Goal: Task Accomplishment & Management: Use online tool/utility

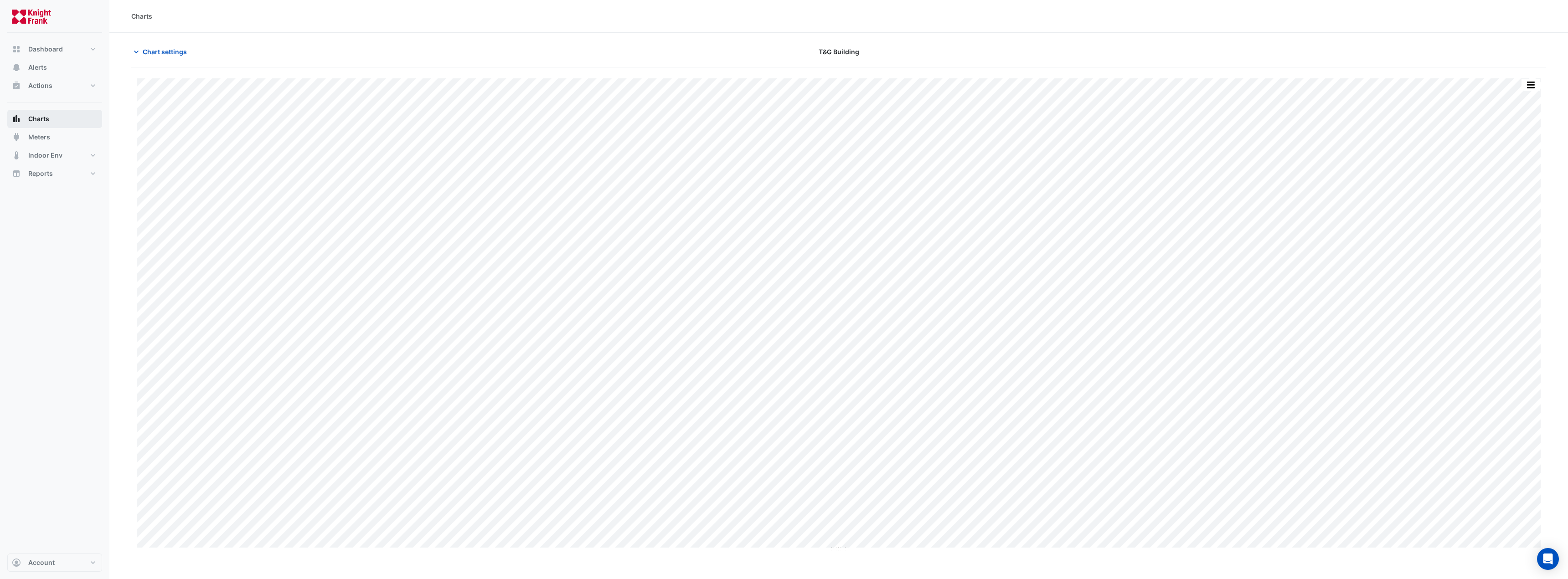
type input "**********"
click at [142, 56] on button "Chart settings" at bounding box center [162, 52] width 62 height 16
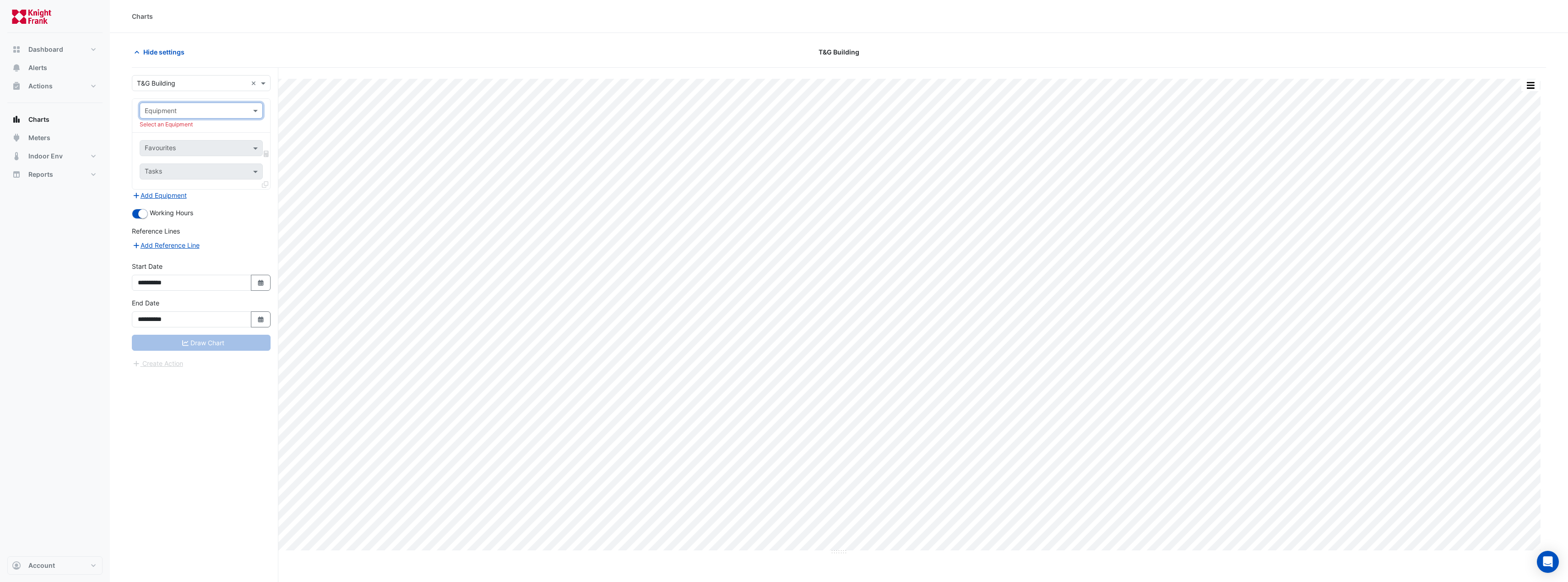
click at [220, 113] on input "text" at bounding box center [192, 111] width 95 height 9
type input "**"
click at [205, 127] on div "HHWB-P-1" at bounding box center [201, 130] width 122 height 13
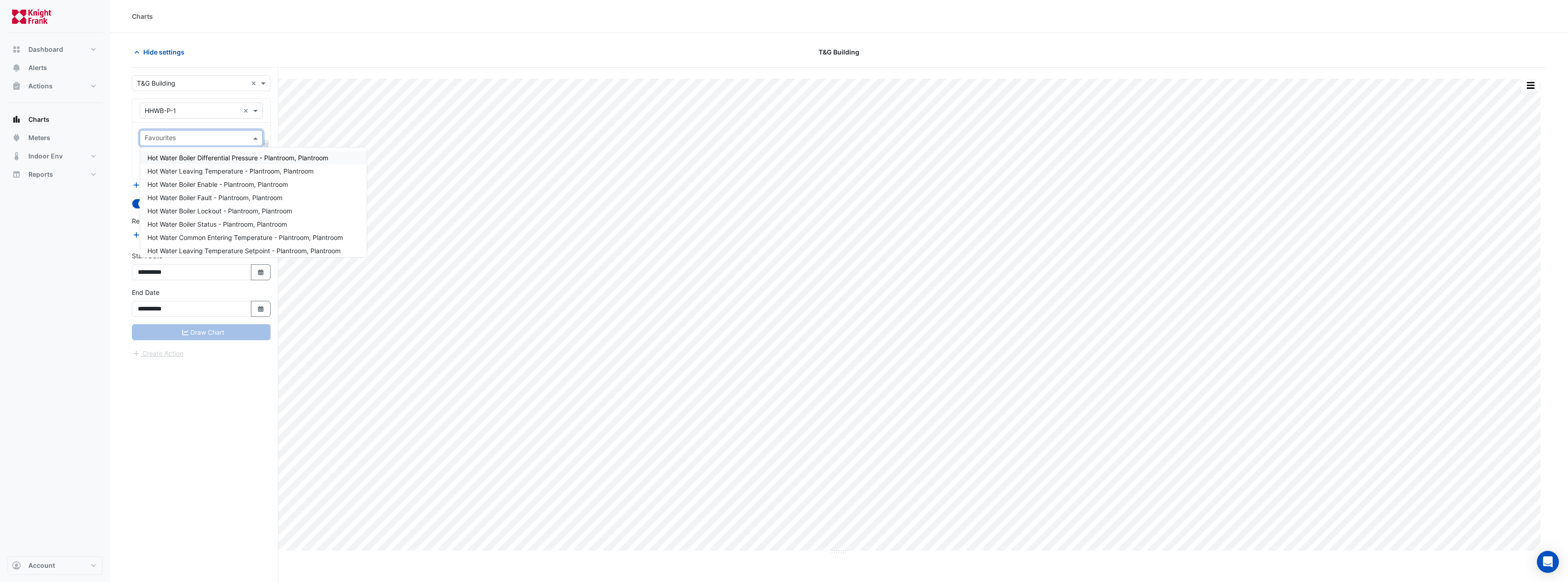
click at [202, 136] on input "text" at bounding box center [196, 138] width 103 height 9
click at [244, 183] on span "Hot Water Boiler Enable - Plantroom, Plantroom" at bounding box center [217, 184] width 140 height 8
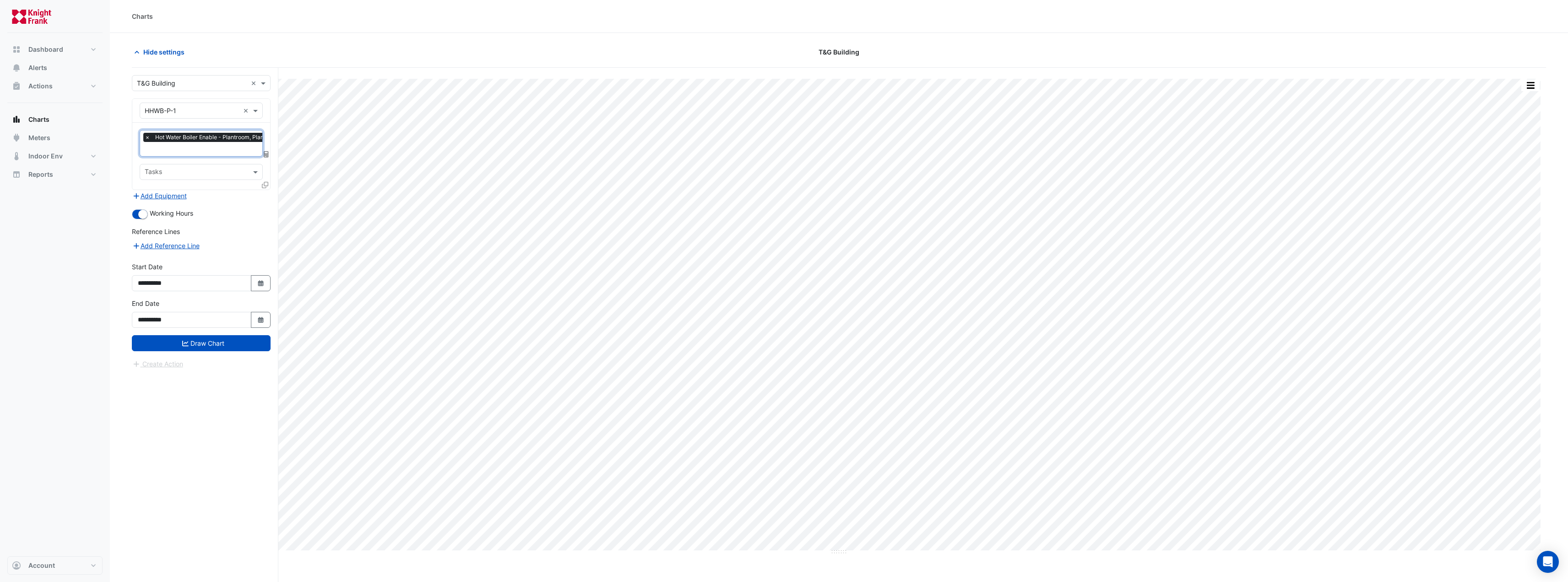
click at [266, 185] on icon at bounding box center [265, 185] width 6 height 6
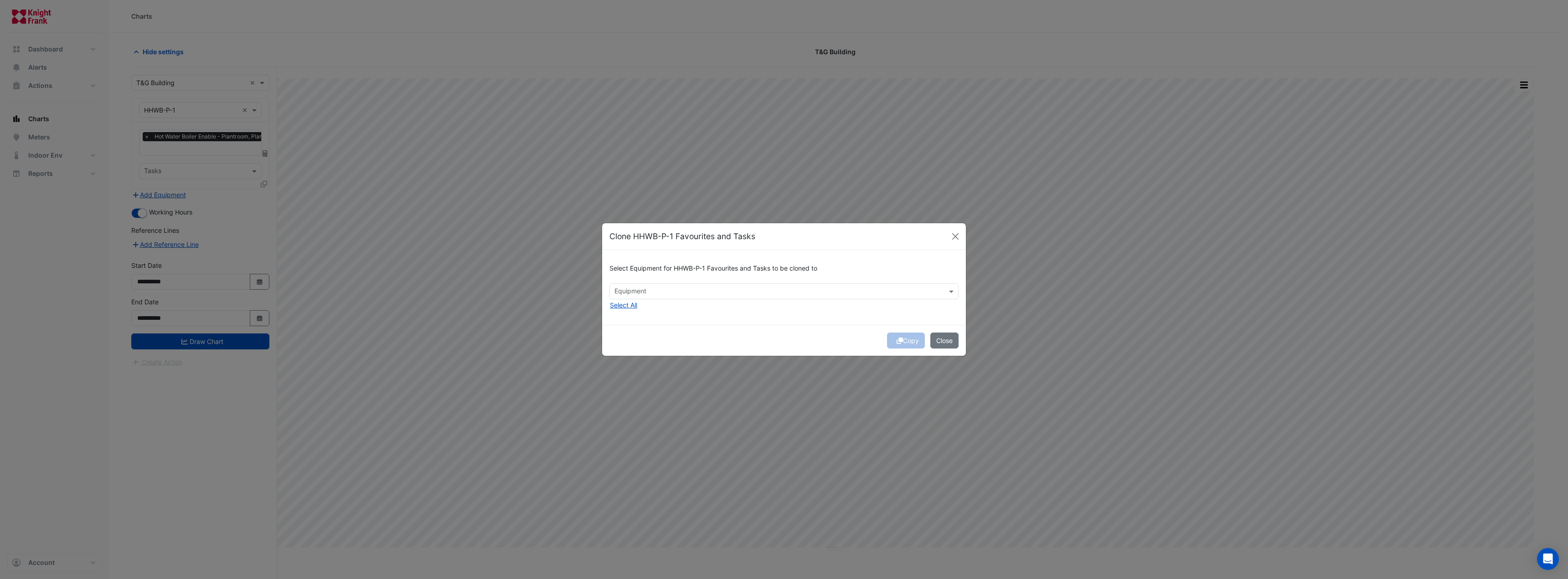
click at [676, 280] on div "Select Equipment for HHWB-P-1 Favourites and Tasks to be cloned to" at bounding box center [784, 270] width 349 height 26
click at [677, 289] on input "text" at bounding box center [779, 292] width 329 height 9
click at [642, 313] on span "HHWB-P-2" at bounding box center [633, 311] width 32 height 7
click at [882, 321] on div "Select Equipment for HHWB-P-1 Favourites and Tasks to be cloned to × HHWB-P-2 ×…" at bounding box center [784, 287] width 363 height 74
click at [903, 343] on button "Copy" at bounding box center [906, 341] width 38 height 16
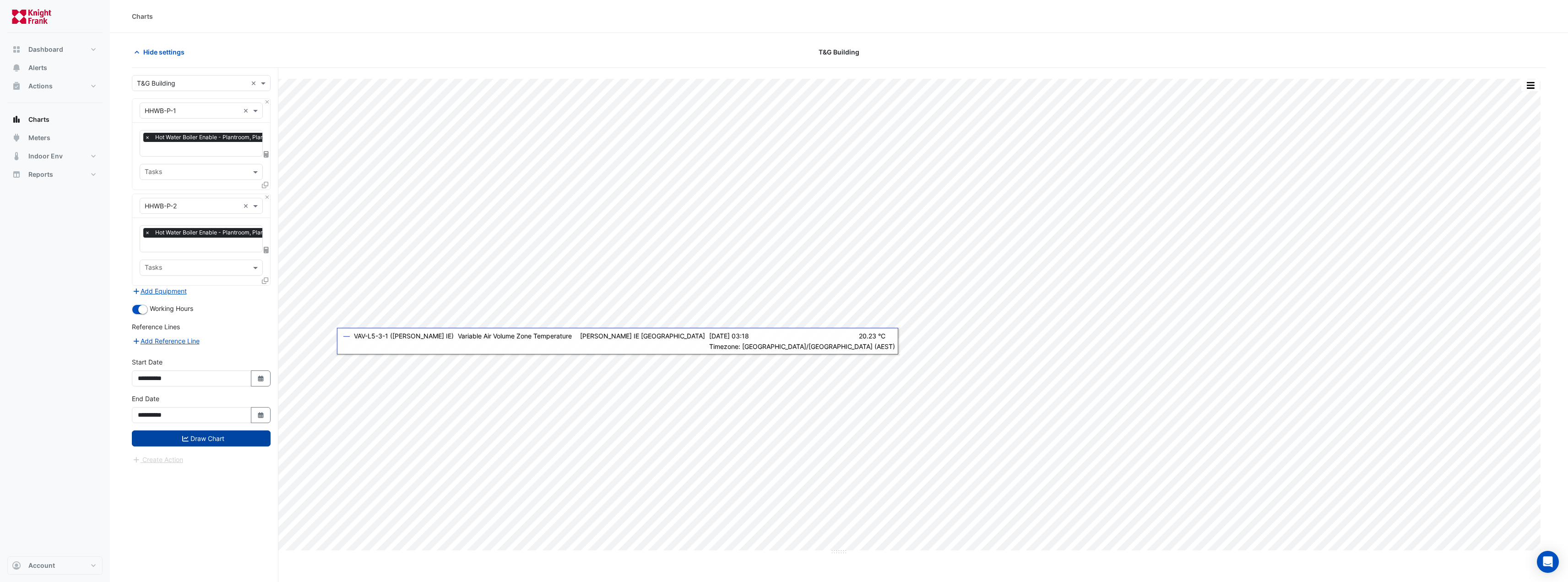
click at [178, 434] on button "Draw Chart" at bounding box center [202, 439] width 139 height 16
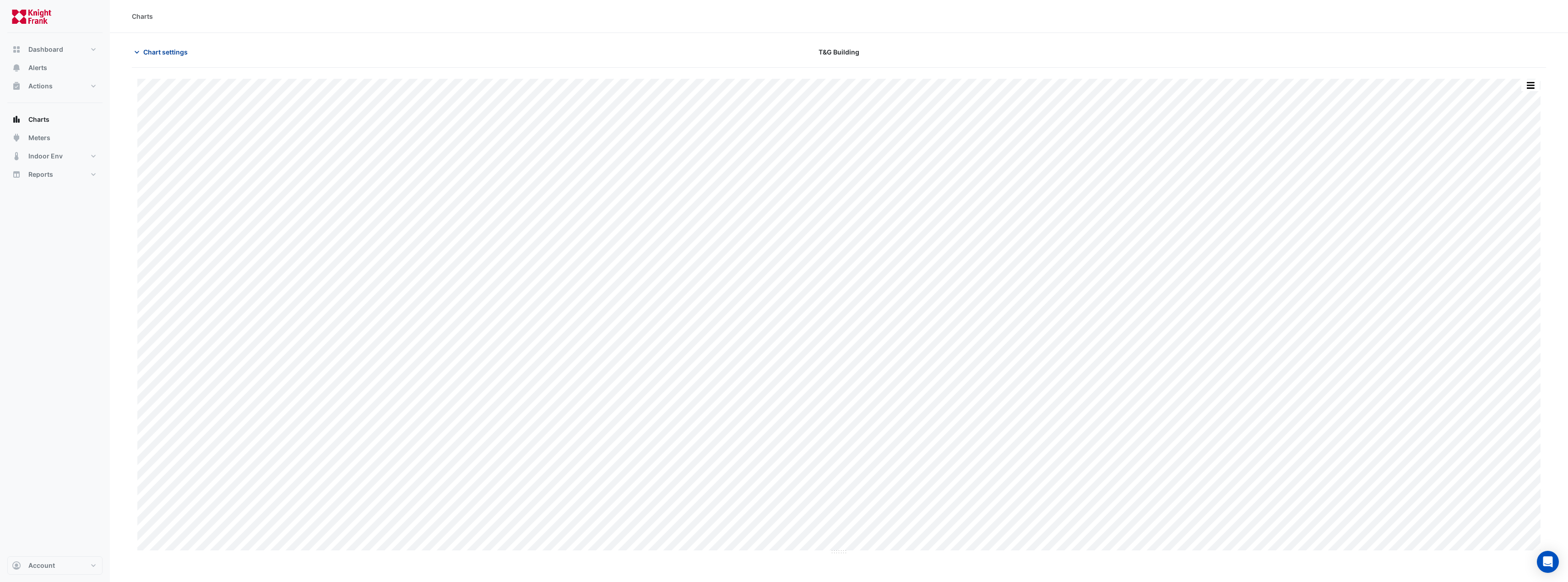
click at [164, 54] on span "Chart settings" at bounding box center [165, 51] width 44 height 9
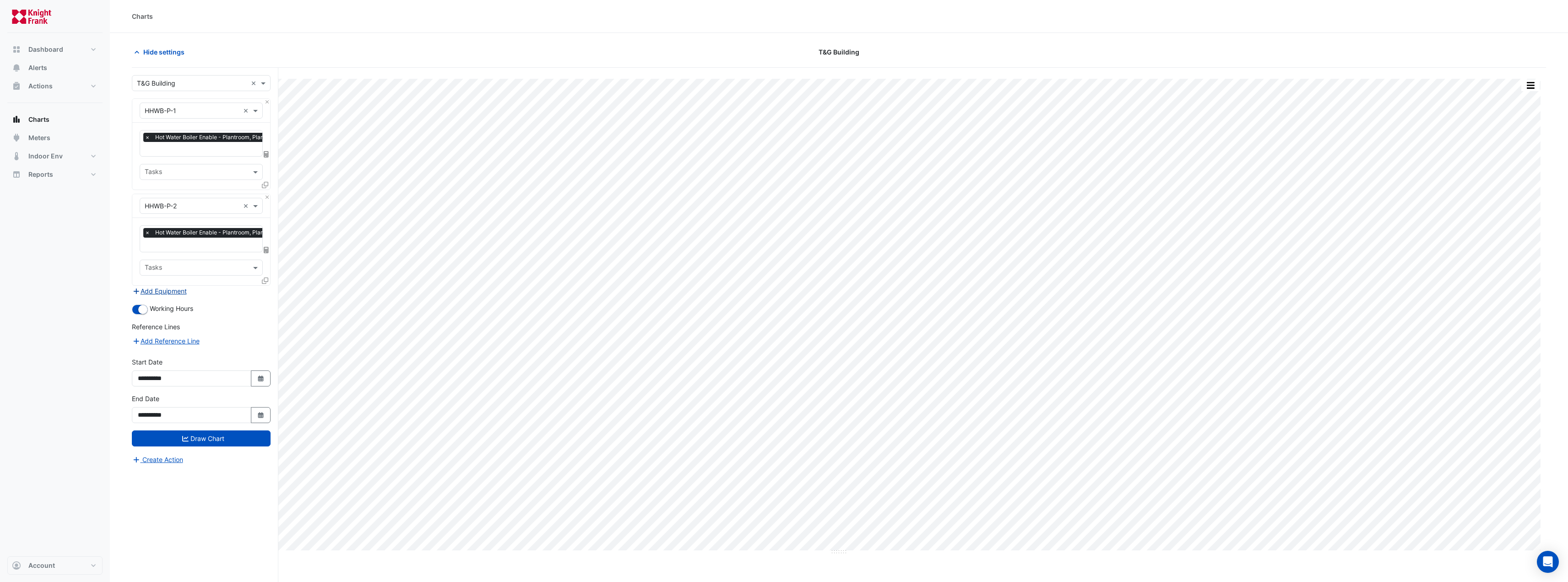
click at [171, 287] on button "Add Equipment" at bounding box center [160, 291] width 55 height 11
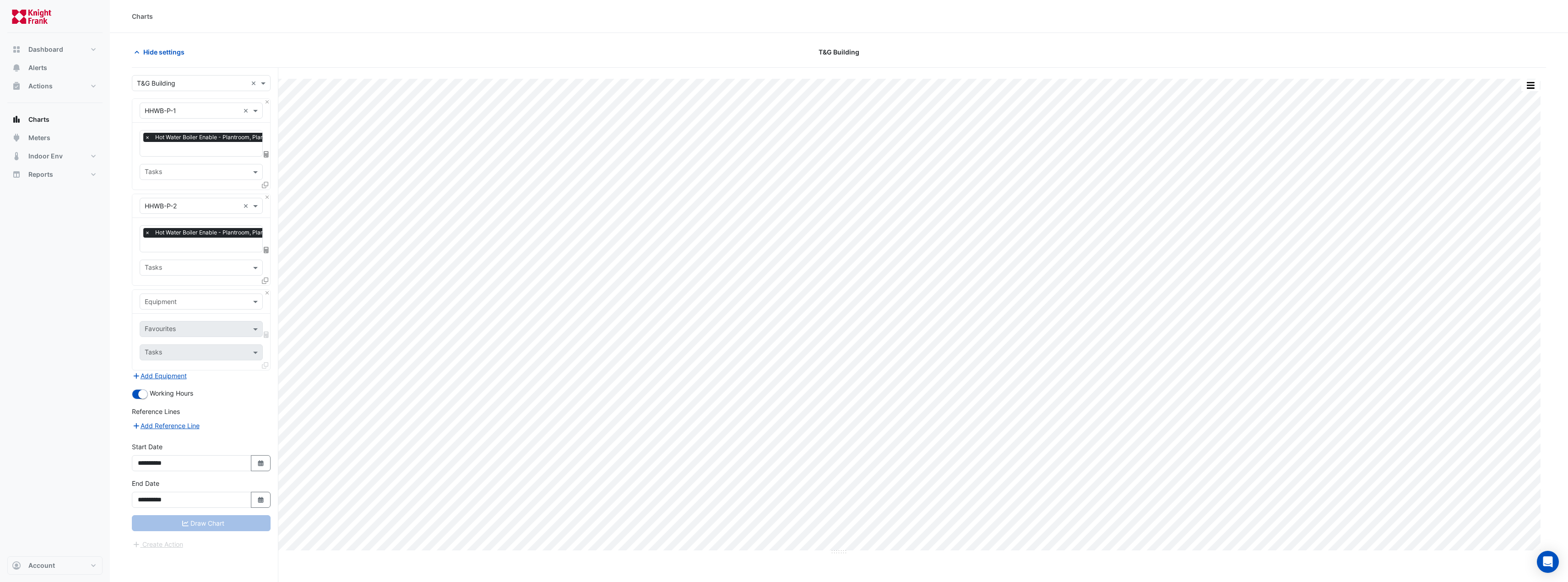
click at [168, 301] on input "text" at bounding box center [192, 301] width 95 height 9
type input "***"
click at [186, 331] on div "AHU-SAFP1" at bounding box center [201, 326] width 122 height 13
click at [178, 330] on input "text" at bounding box center [196, 330] width 103 height 9
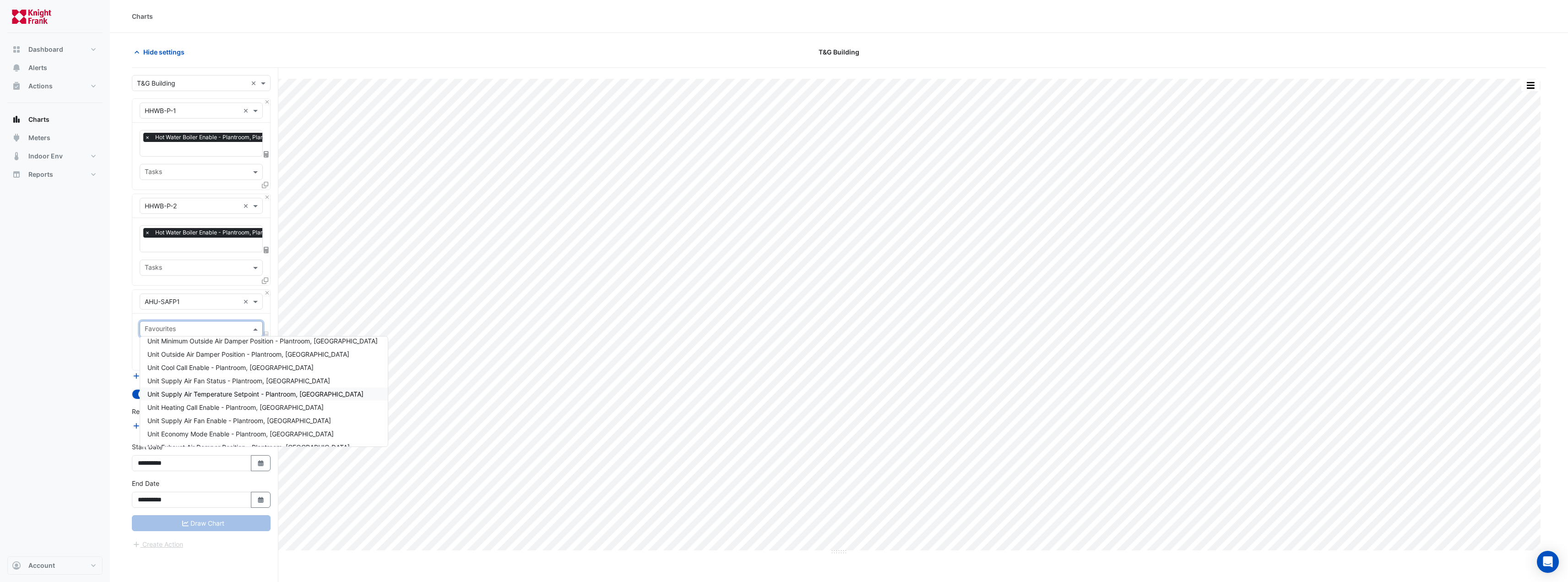
click at [264, 394] on span "Unit Supply Air Temperature Setpoint - Plantroom, [GEOGRAPHIC_DATA]" at bounding box center [255, 394] width 216 height 8
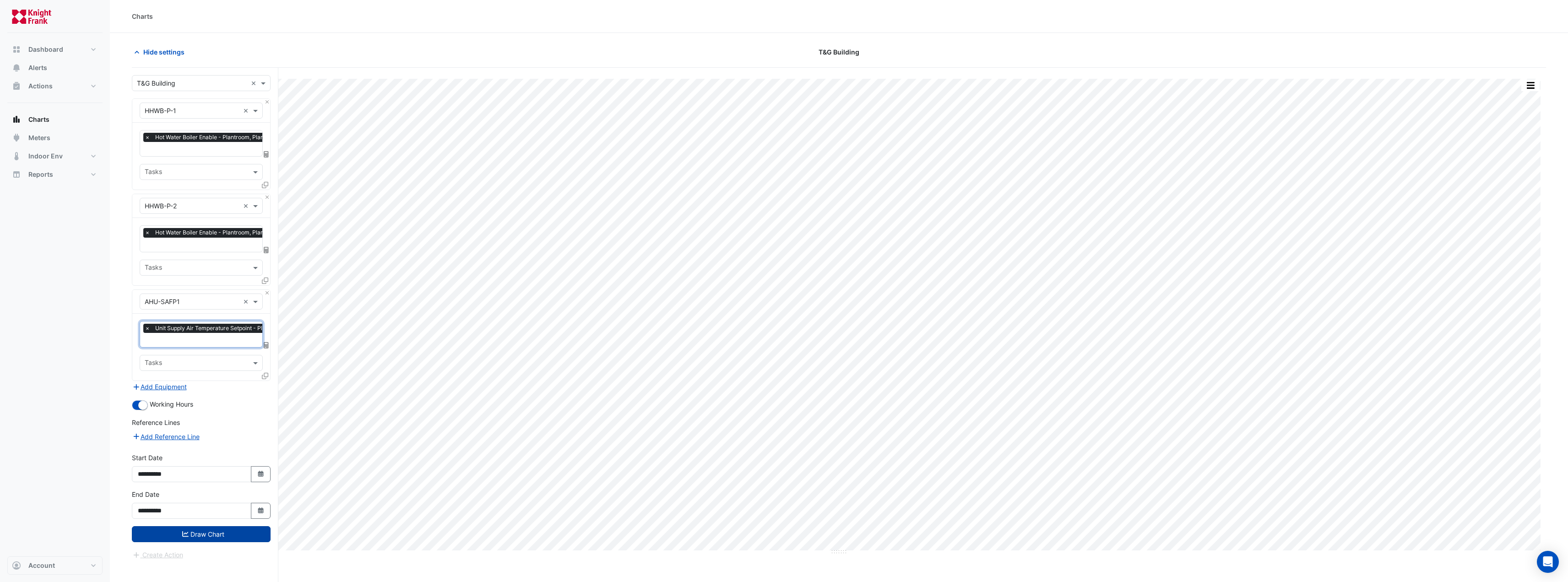
click at [225, 527] on button "Draw Chart" at bounding box center [202, 534] width 139 height 16
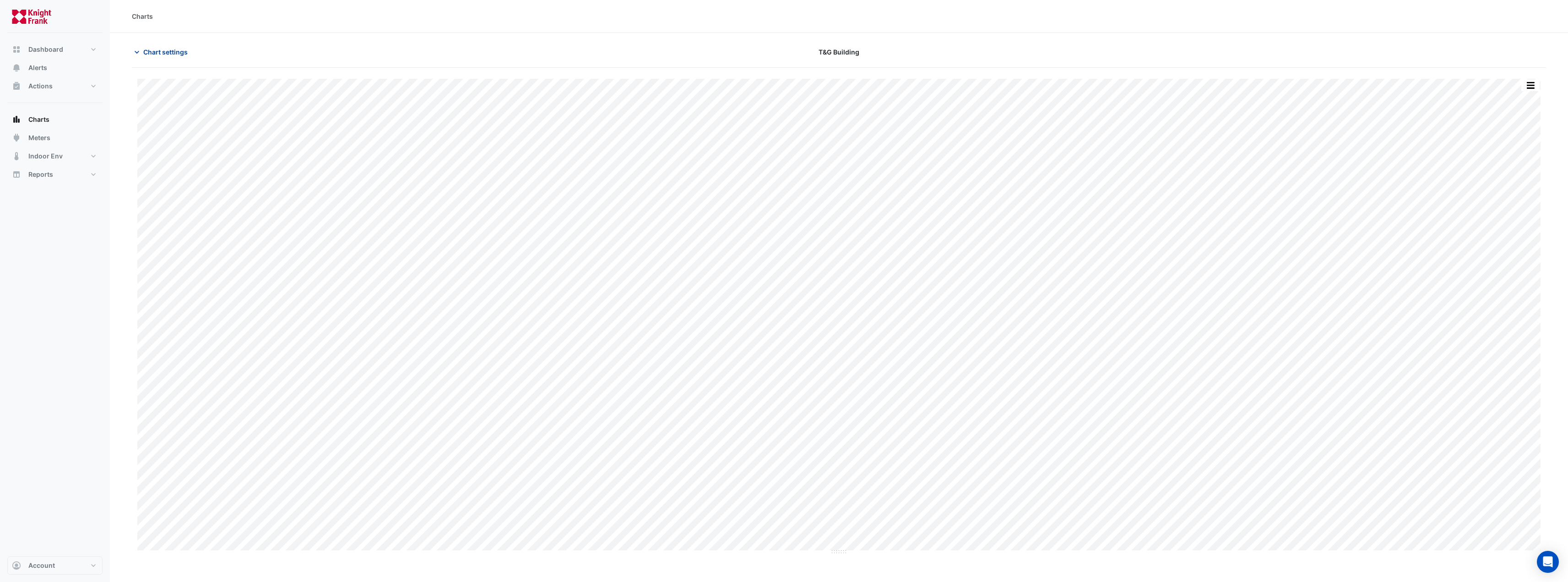
click at [170, 57] on button "Chart settings" at bounding box center [163, 52] width 62 height 16
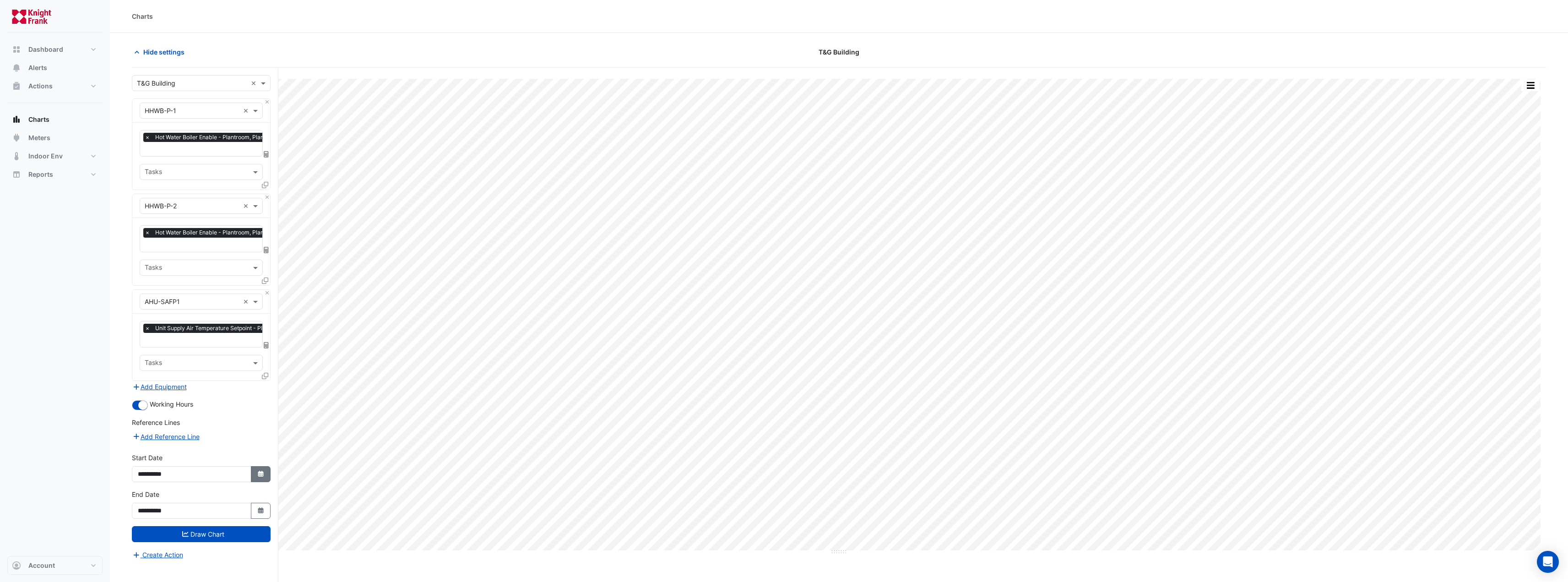
click at [254, 466] on button "Select Date" at bounding box center [261, 474] width 20 height 16
select select "**"
select select "****"
click at [146, 350] on span "Previous month" at bounding box center [147, 350] width 7 height 7
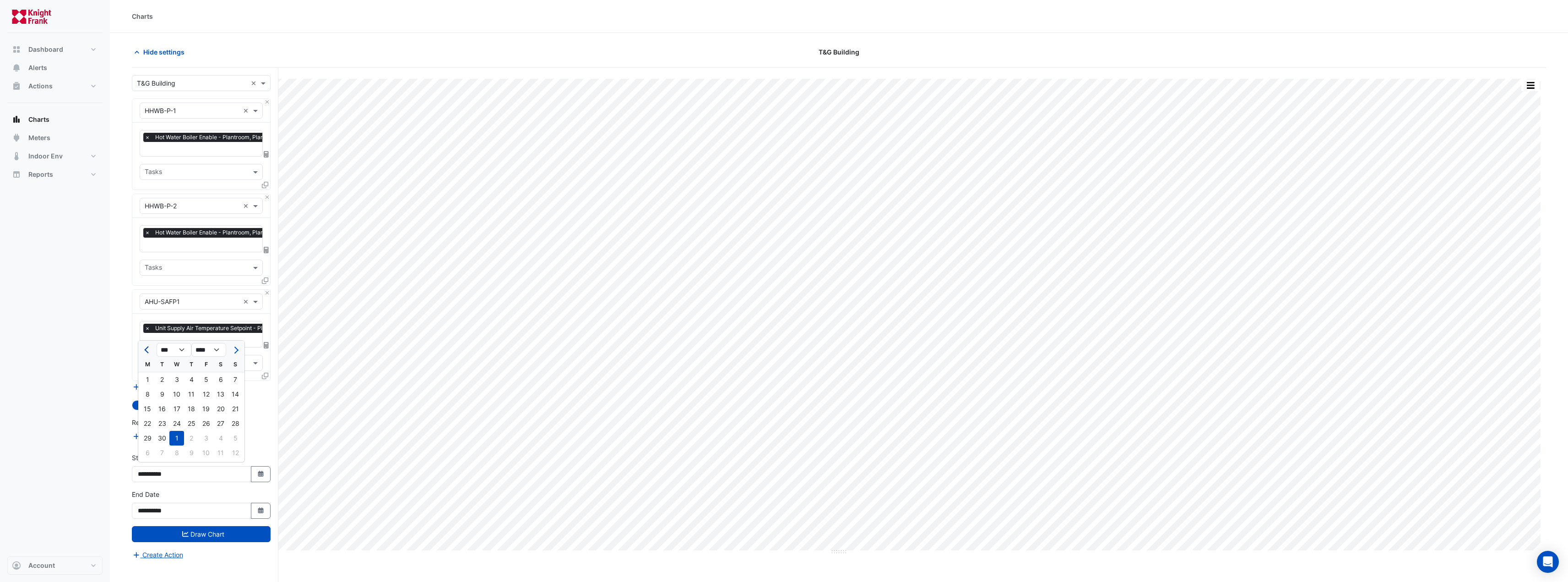
select select "*"
click at [204, 380] on div "1" at bounding box center [205, 379] width 14 height 14
type input "**********"
click at [232, 538] on button "Draw Chart" at bounding box center [202, 534] width 139 height 16
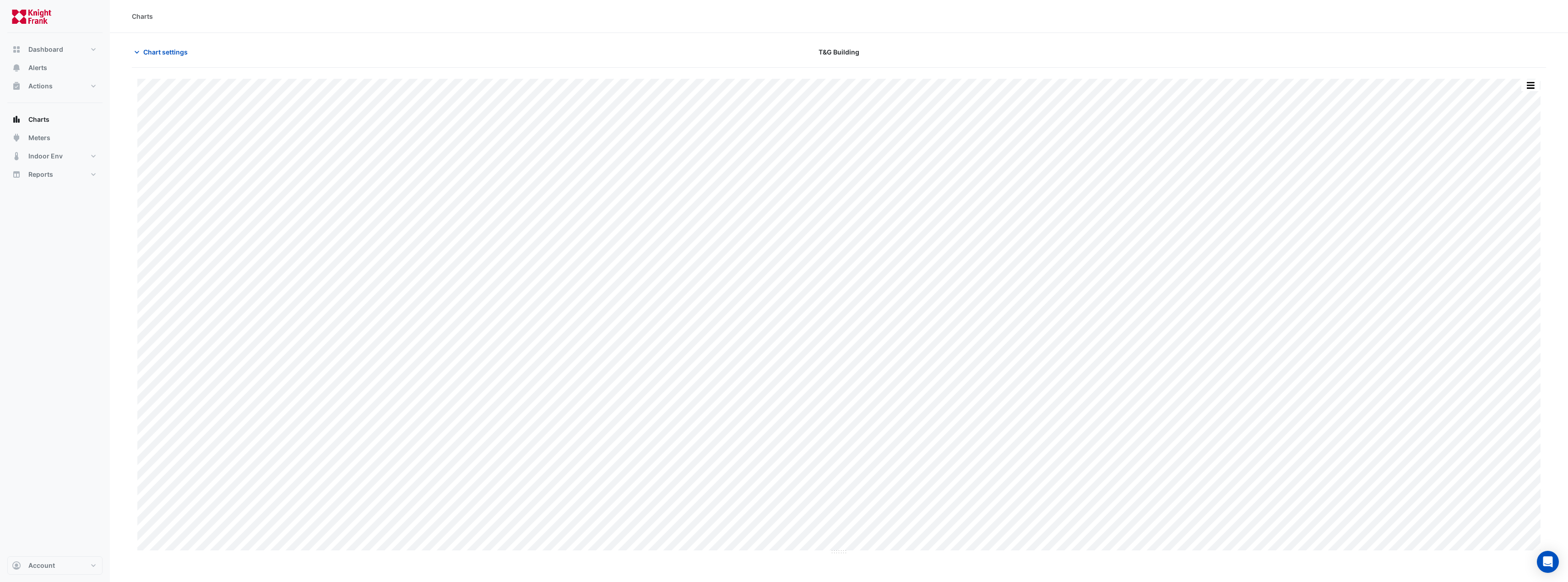
click at [1063, 64] on div "Chart settings [GEOGRAPHIC_DATA]" at bounding box center [839, 56] width 1414 height 24
click at [778, 76] on div "Split by Equip Split by Unit Split All Print Save as JPEG Save as PNG Pivot Dat…" at bounding box center [839, 342] width 1414 height 549
click at [733, 67] on div "Chart settings [GEOGRAPHIC_DATA]" at bounding box center [839, 56] width 1414 height 24
